Goal: Information Seeking & Learning: Learn about a topic

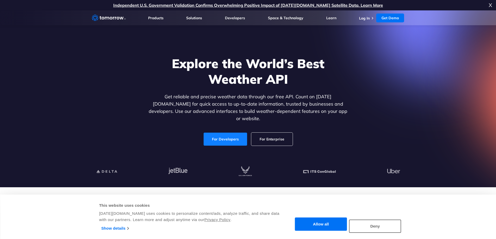
click at [226, 133] on link "For Developers" at bounding box center [225, 139] width 43 height 13
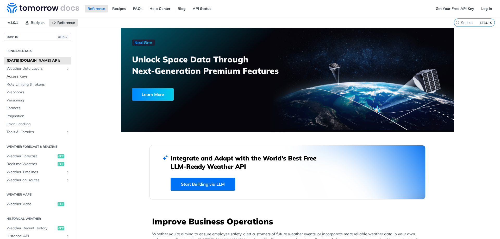
click at [20, 76] on span "Access Keys" at bounding box center [38, 76] width 63 height 5
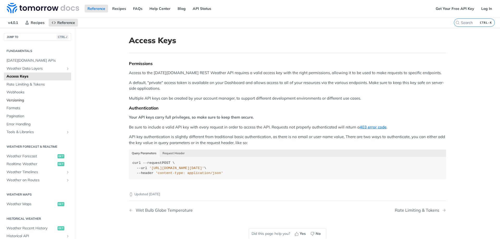
click at [19, 97] on link "Versioning" at bounding box center [37, 101] width 67 height 8
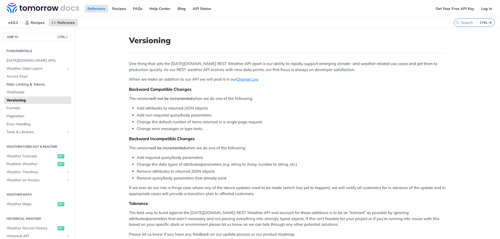
click at [23, 85] on span "Rate Limiting & Tokens" at bounding box center [38, 84] width 63 height 5
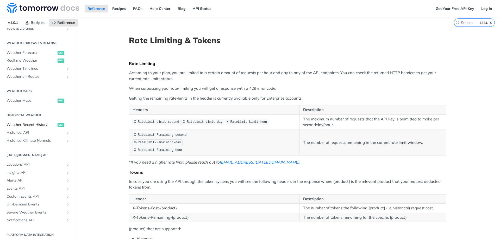
scroll to position [104, 0]
click at [31, 164] on span "Locations API" at bounding box center [36, 164] width 58 height 5
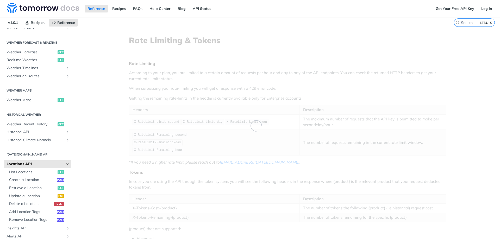
click at [33, 153] on h2 "[DATE][DOMAIN_NAME] API" at bounding box center [37, 154] width 67 height 5
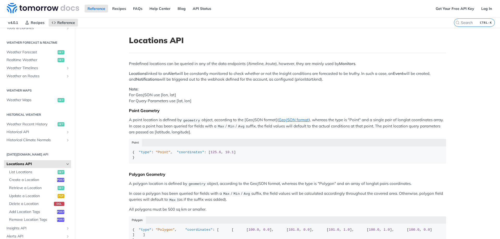
click at [29, 155] on h2 "[DATE][DOMAIN_NAME] API" at bounding box center [37, 154] width 67 height 5
click at [26, 173] on span "List Locations" at bounding box center [32, 172] width 47 height 5
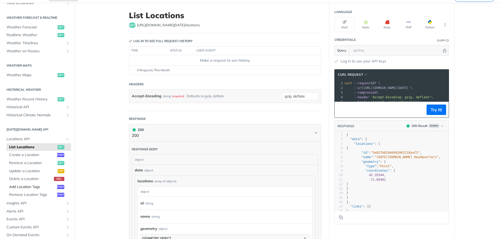
scroll to position [70, 0]
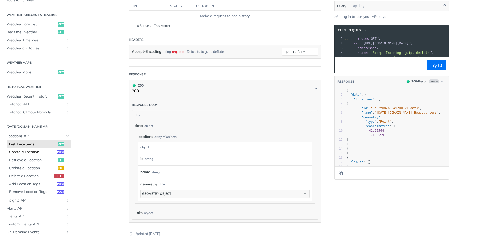
click at [26, 152] on span "Create a Location" at bounding box center [32, 152] width 47 height 5
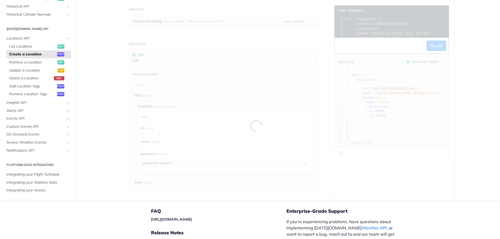
scroll to position [139, 0]
